Goal: Information Seeking & Learning: Check status

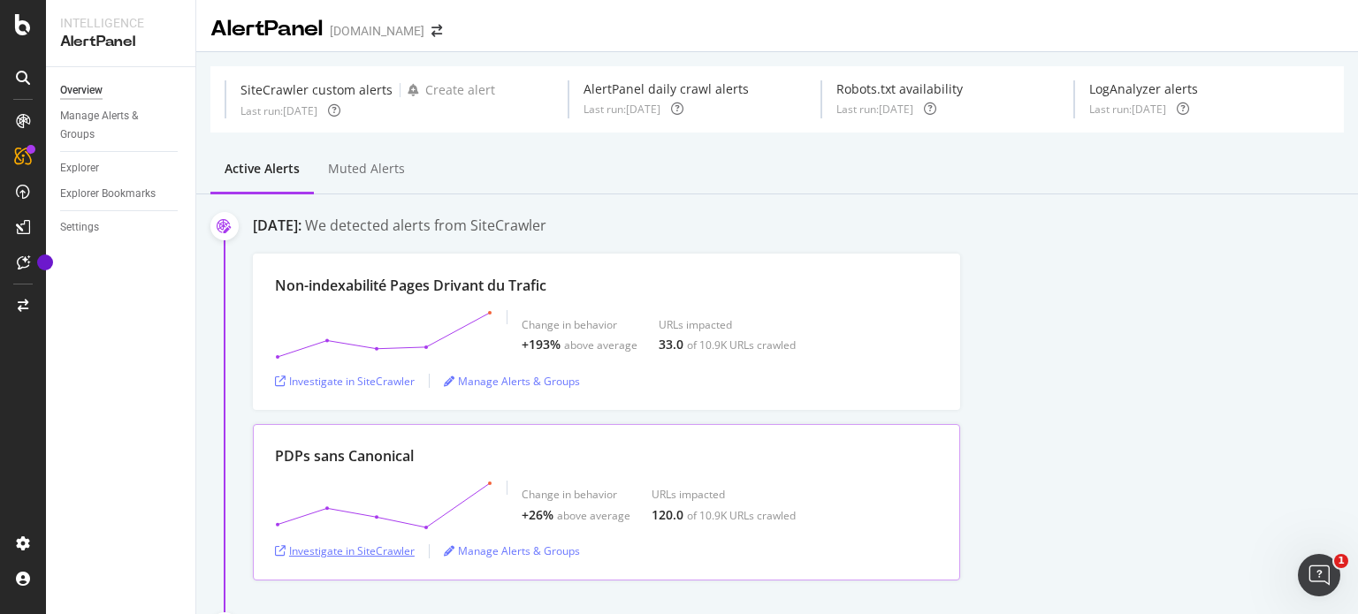
click at [393, 550] on div "Investigate in SiteCrawler" at bounding box center [345, 551] width 140 height 15
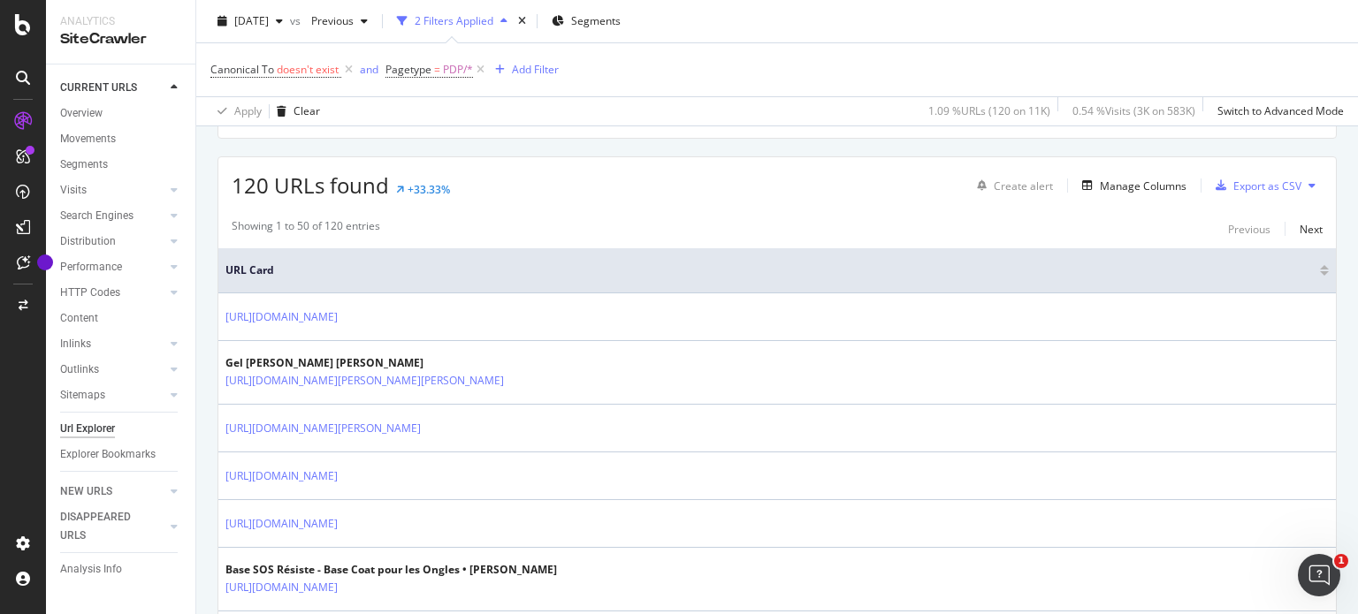
scroll to position [530, 0]
